Goal: Task Accomplishment & Management: Complete application form

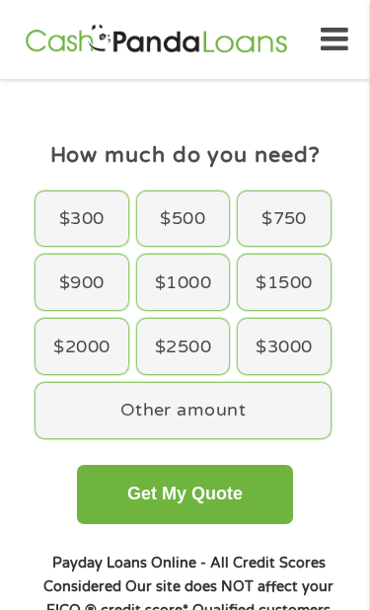
click at [226, 439] on div "Other amount" at bounding box center [183, 410] width 295 height 55
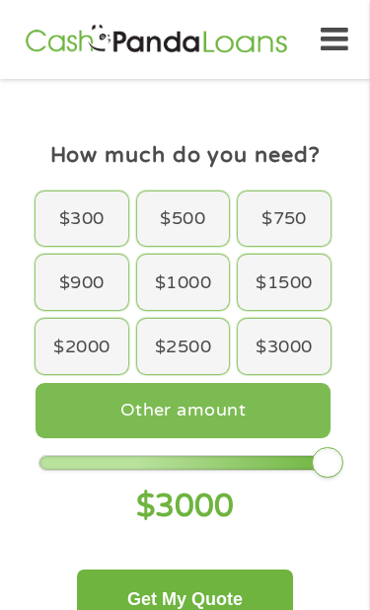
click at [236, 439] on div "Other amount" at bounding box center [183, 410] width 295 height 55
click at [240, 439] on div "Other amount" at bounding box center [183, 410] width 295 height 55
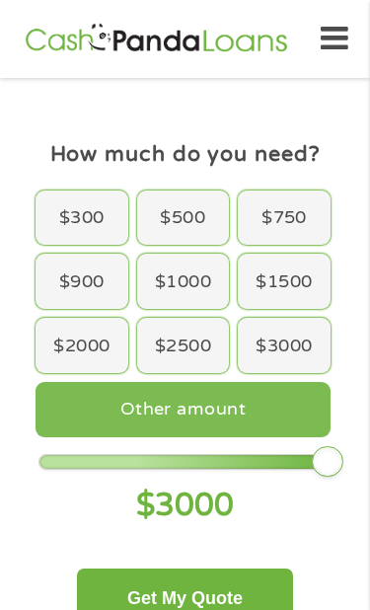
scroll to position [4, 0]
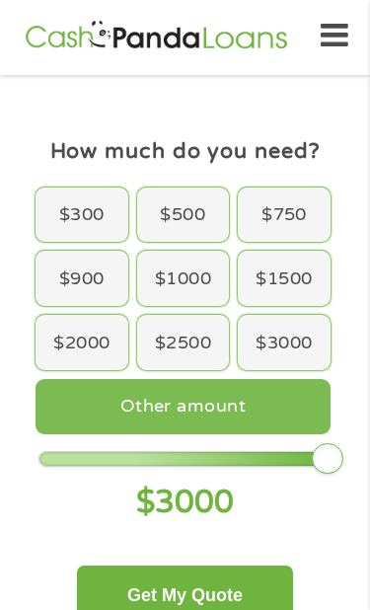
click at [246, 435] on div "Other amount" at bounding box center [183, 406] width 295 height 55
click at [259, 435] on div "Other amount" at bounding box center [183, 406] width 295 height 55
click at [274, 435] on div "Other amount" at bounding box center [183, 406] width 295 height 55
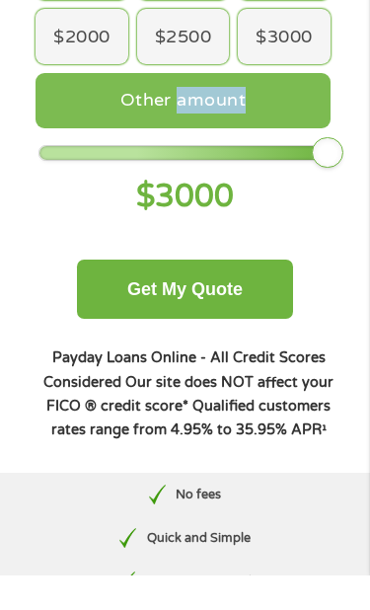
scroll to position [310, 0]
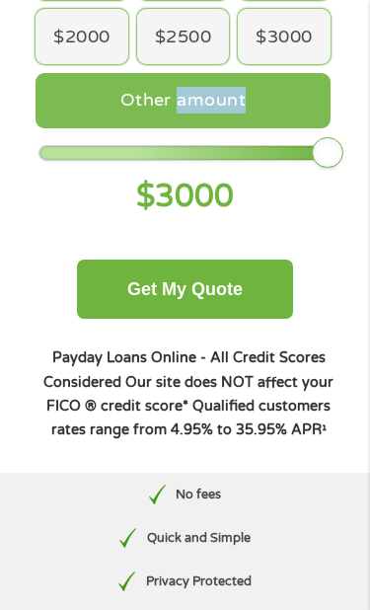
click at [342, 187] on div "How much do you need? $300 $500 $750 $900 $1000 $1500 $2000 $2500 $3000 Other a…" at bounding box center [185, 143] width 335 height 624
click at [265, 128] on div "Other amount" at bounding box center [183, 100] width 295 height 55
click at [250, 128] on div "Other amount" at bounding box center [183, 100] width 295 height 55
click at [246, 128] on div "Other amount" at bounding box center [183, 100] width 295 height 55
click at [257, 128] on div "Other amount" at bounding box center [183, 100] width 295 height 55
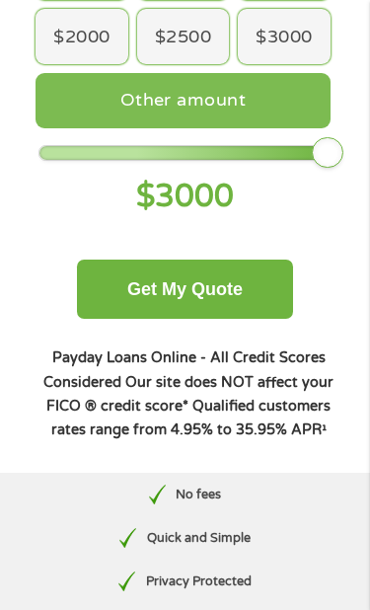
click at [240, 128] on div "Other amount" at bounding box center [183, 100] width 295 height 55
click at [233, 128] on div "Other amount" at bounding box center [183, 100] width 295 height 55
click at [245, 128] on div "Other amount" at bounding box center [183, 100] width 295 height 55
click at [221, 128] on div "Other amount" at bounding box center [183, 100] width 295 height 55
click at [220, 128] on div "Other amount" at bounding box center [183, 100] width 295 height 55
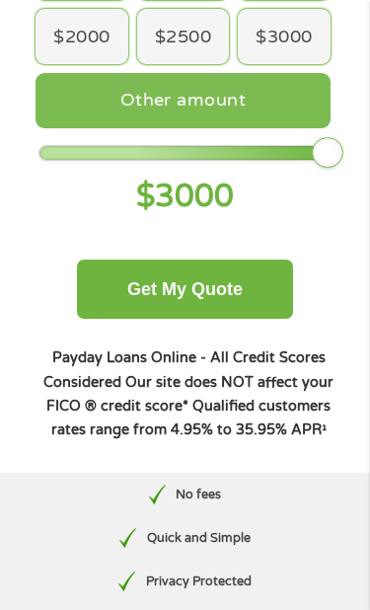
click at [249, 128] on div "Other amount" at bounding box center [183, 100] width 295 height 55
click at [269, 128] on div "Other amount" at bounding box center [183, 100] width 295 height 55
click at [250, 128] on div "Other amount" at bounding box center [183, 100] width 295 height 55
click at [333, 309] on div "How much do you need? $300 $500 $750 $900 $1000 $1500 $2000 $2500 $3000 Other a…" at bounding box center [186, 75] width 308 height 488
click at [223, 128] on div "Other amount" at bounding box center [183, 100] width 295 height 55
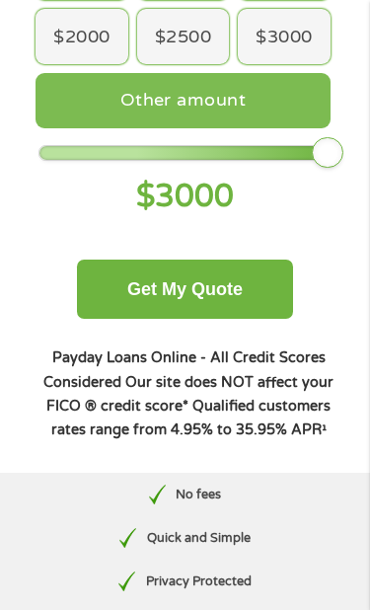
click at [230, 128] on div "Other amount" at bounding box center [183, 100] width 295 height 55
click at [229, 128] on div "Other amount" at bounding box center [183, 100] width 295 height 55
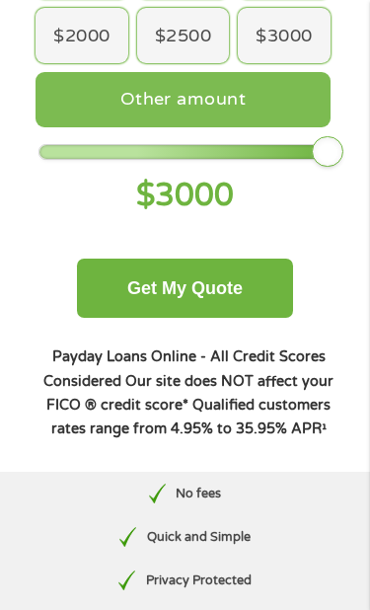
click at [252, 127] on div "Other amount" at bounding box center [183, 99] width 295 height 55
click at [254, 127] on div "Other amount" at bounding box center [183, 99] width 295 height 55
click at [249, 127] on div "Other amount" at bounding box center [183, 99] width 295 height 55
click at [236, 127] on div "Other amount" at bounding box center [183, 99] width 295 height 55
click at [207, 318] on button "Get My Quote" at bounding box center [184, 288] width 215 height 59
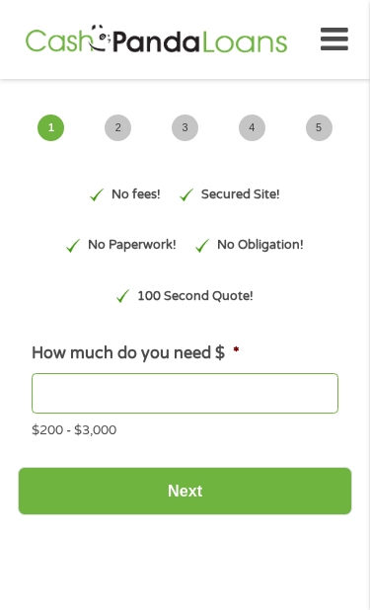
type input "EAIaIQobChMIw8SHttaNjwMVWl1_AB26GgCXEAAYAiAAEgIzWfD_BwE"
click at [156, 397] on input "How much do you need $ *" at bounding box center [185, 393] width 306 height 41
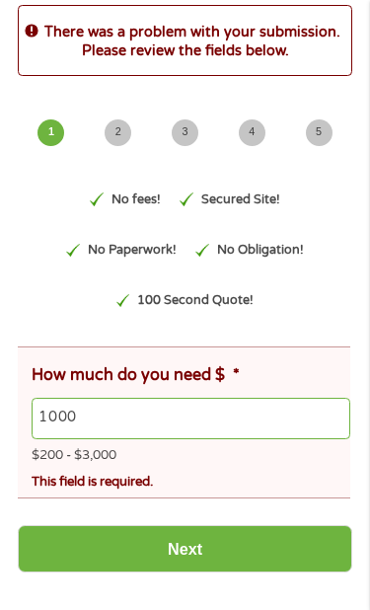
scroll to position [89, 0]
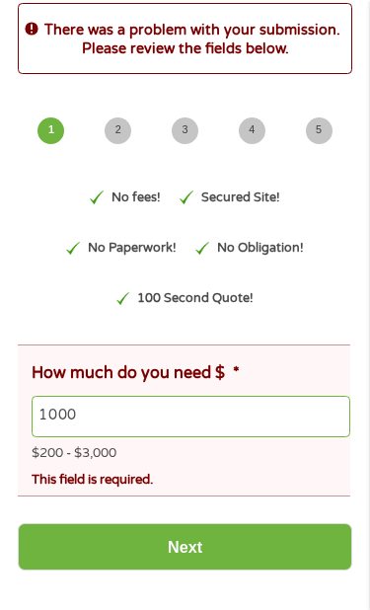
click at [123, 439] on input "1000" at bounding box center [191, 417] width 319 height 41
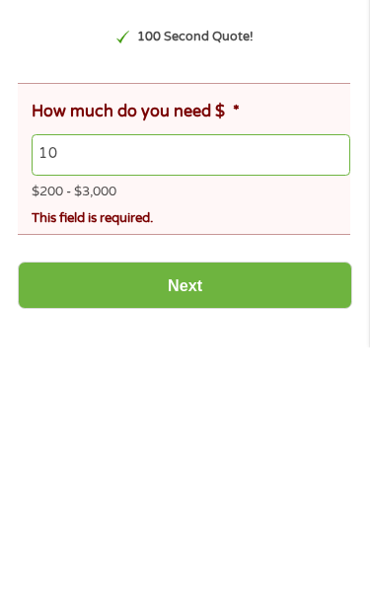
type input "1"
type input "5000"
click at [211, 524] on input "Next" at bounding box center [185, 548] width 335 height 48
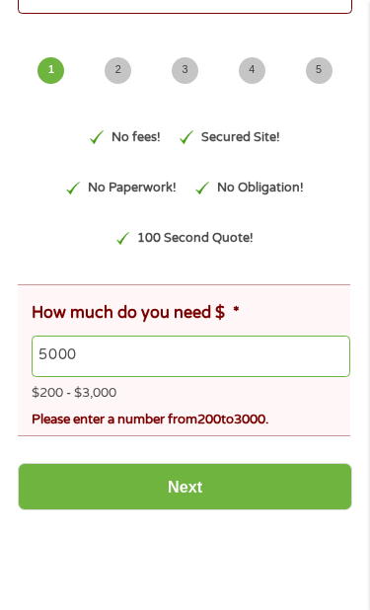
scroll to position [151, 0]
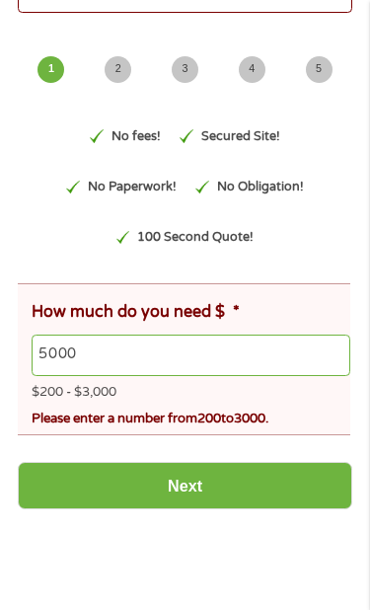
click at [136, 376] on input "5000" at bounding box center [191, 355] width 319 height 41
